Goal: Find specific page/section: Find specific page/section

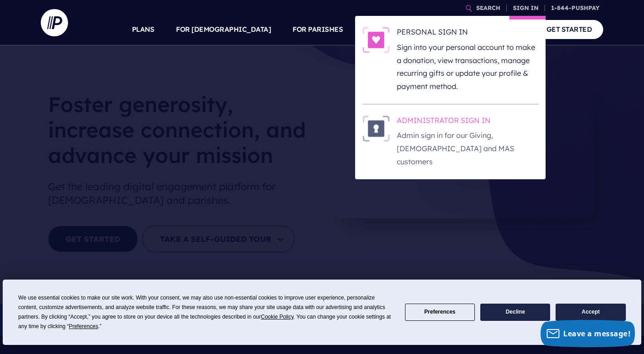
click at [457, 139] on p "Admin sign in for our Giving, [DEMOGRAPHIC_DATA] and MAS customers" at bounding box center [467, 148] width 141 height 39
click at [437, 120] on h6 "ADMINISTRATOR SIGN IN" at bounding box center [467, 122] width 141 height 14
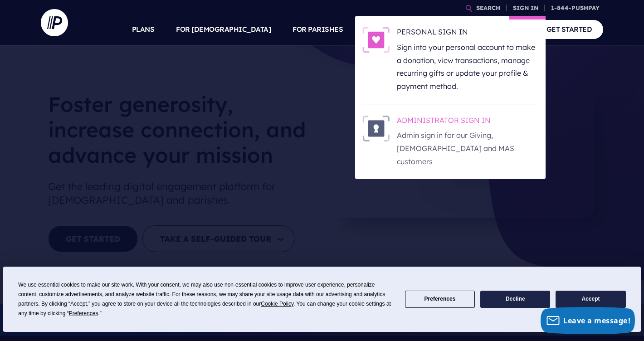
click at [449, 122] on h6 "ADMINISTRATOR SIGN IN" at bounding box center [467, 122] width 141 height 14
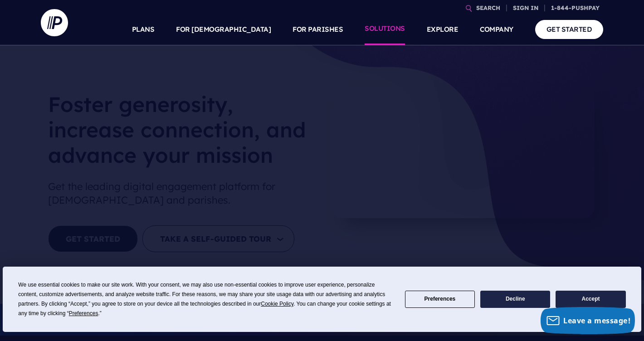
click at [394, 24] on link "SOLUTIONS" at bounding box center [384, 30] width 40 height 32
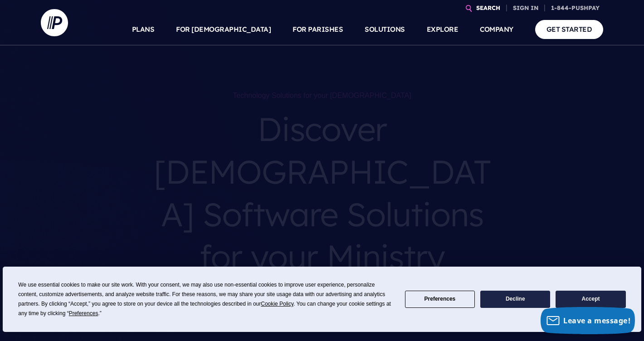
click at [492, 6] on link "SEARCH" at bounding box center [487, 8] width 31 height 16
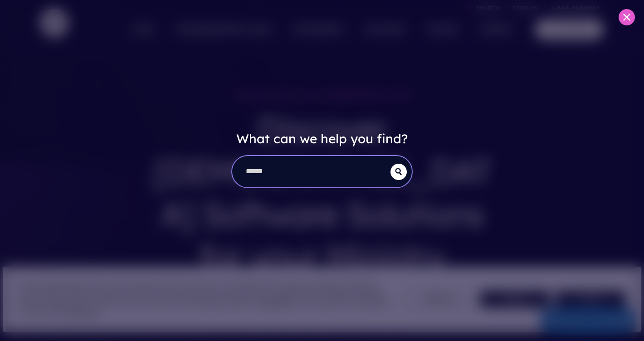
click at [322, 176] on input "search" at bounding box center [311, 171] width 158 height 31
type input "*******"
click at [398, 171] on button "submit" at bounding box center [398, 172] width 16 height 16
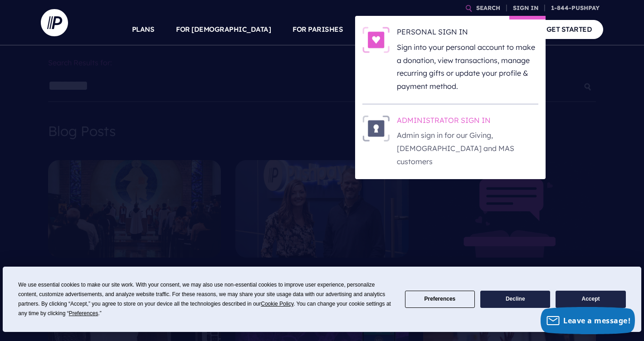
click at [461, 122] on h6 "ADMINISTRATOR SIGN IN" at bounding box center [467, 122] width 141 height 14
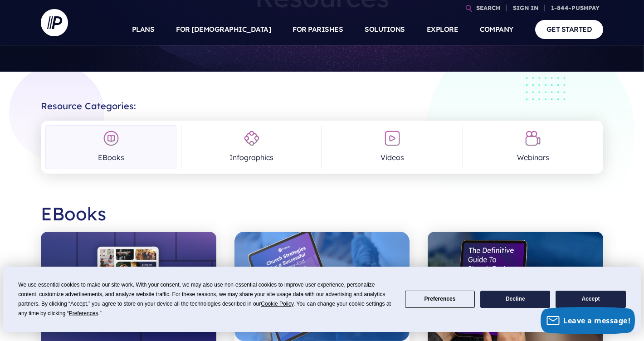
scroll to position [146, 0]
